Goal: Find specific page/section: Find specific page/section

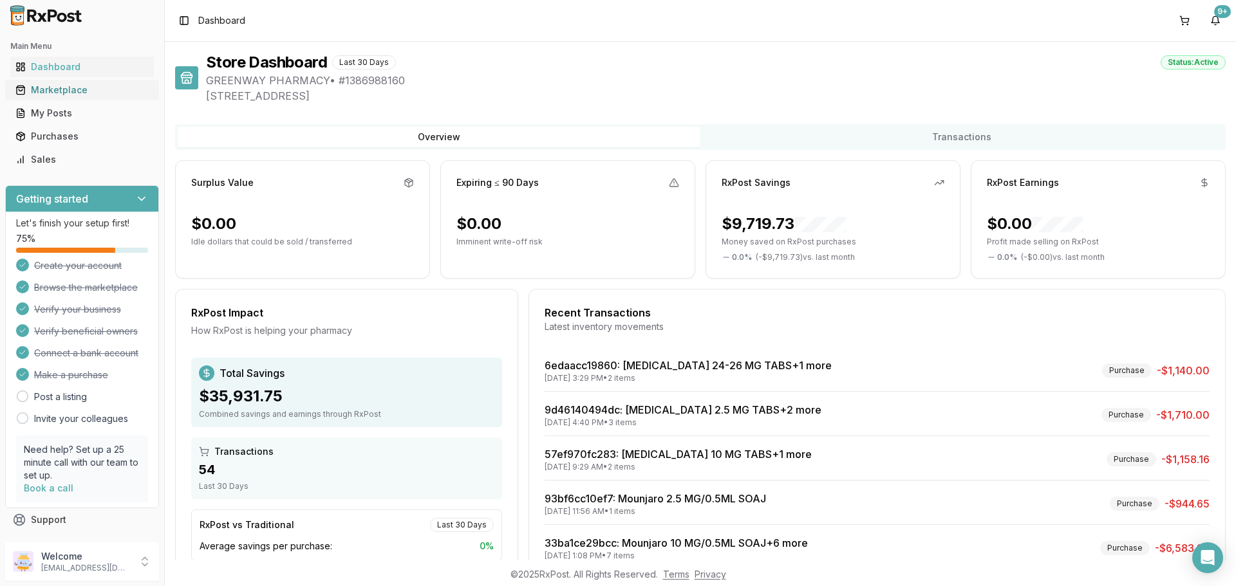
click at [75, 88] on div "Marketplace" at bounding box center [81, 90] width 133 height 13
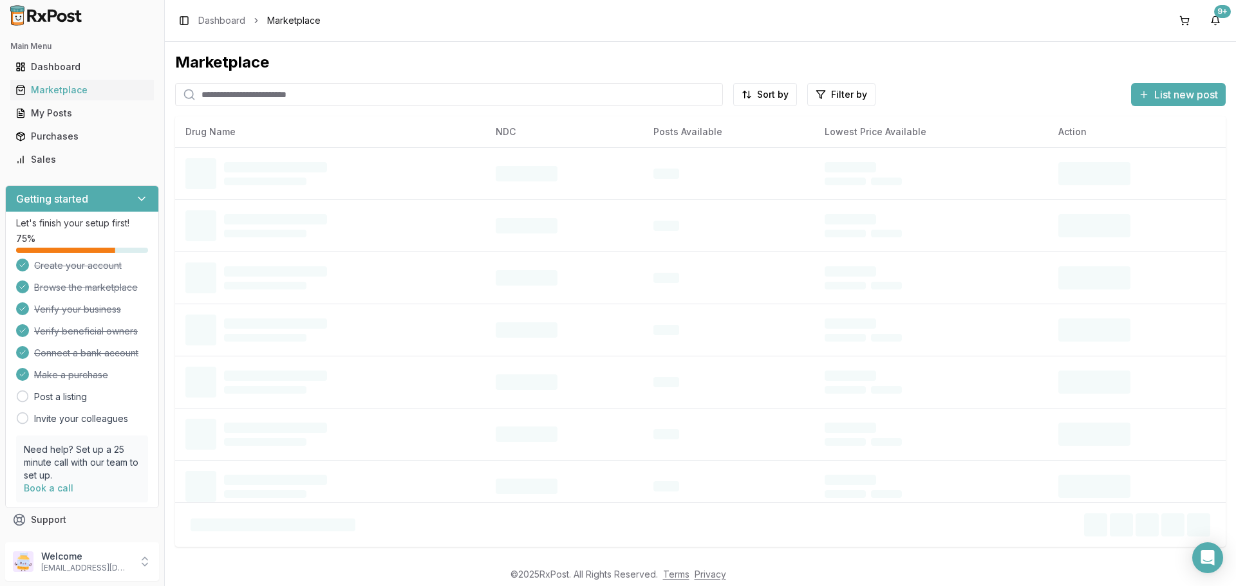
click at [261, 96] on input "search" at bounding box center [449, 94] width 548 height 23
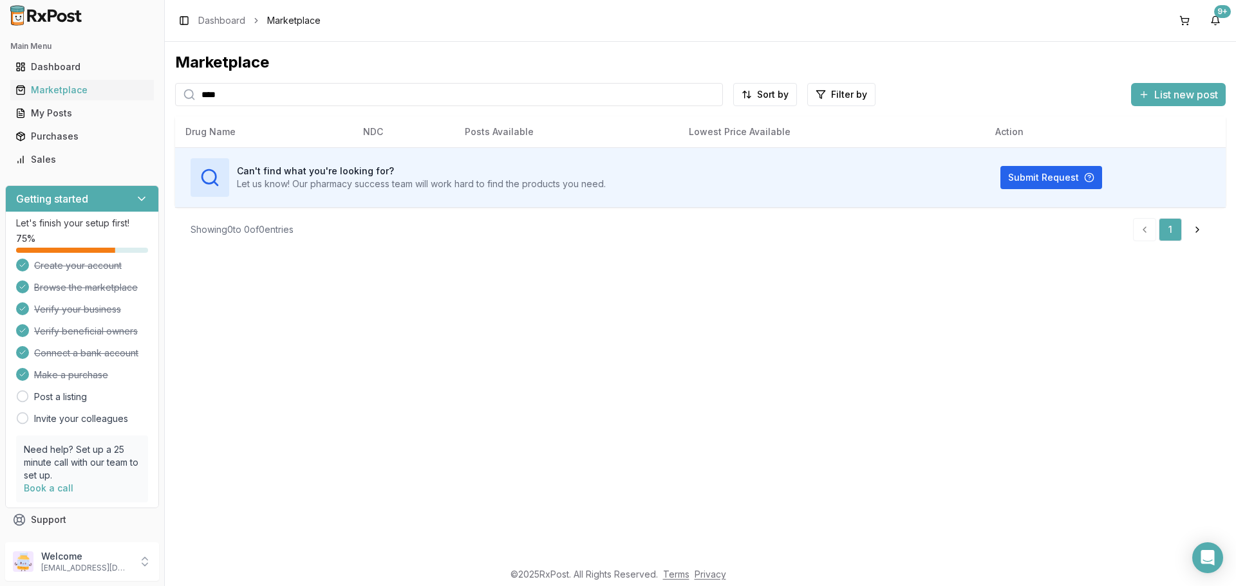
click at [261, 96] on input "****" at bounding box center [449, 94] width 548 height 23
type input "****"
